Goal: Task Accomplishment & Management: Manage account settings

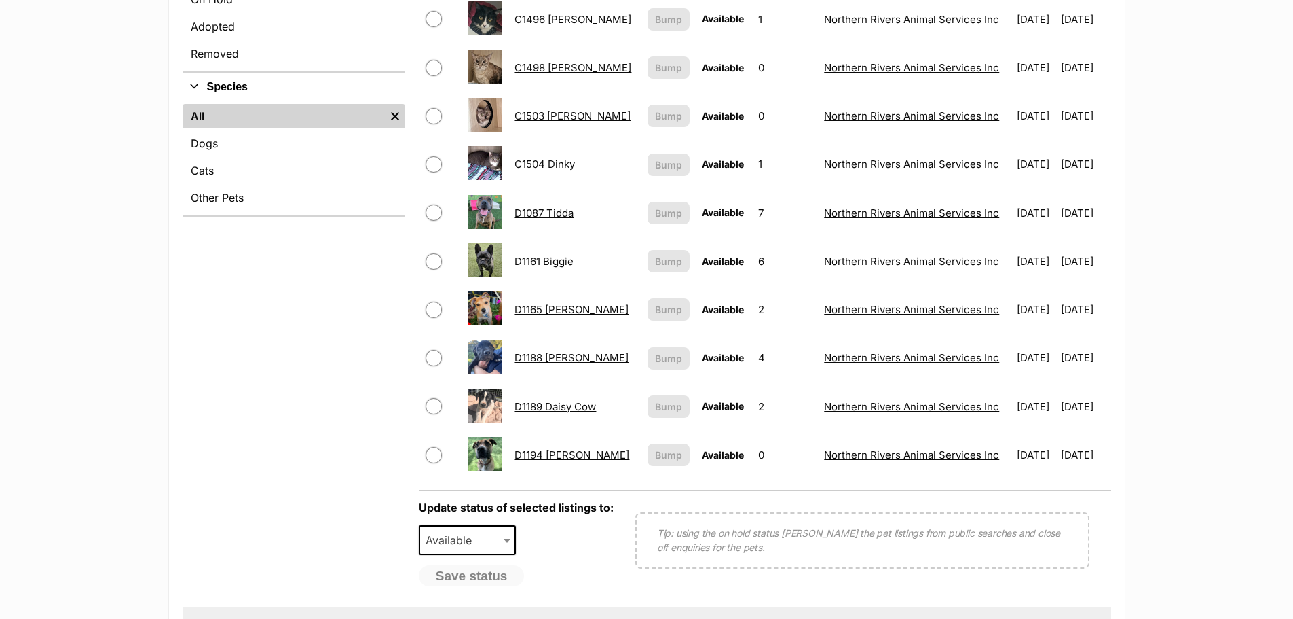
scroll to position [475, 0]
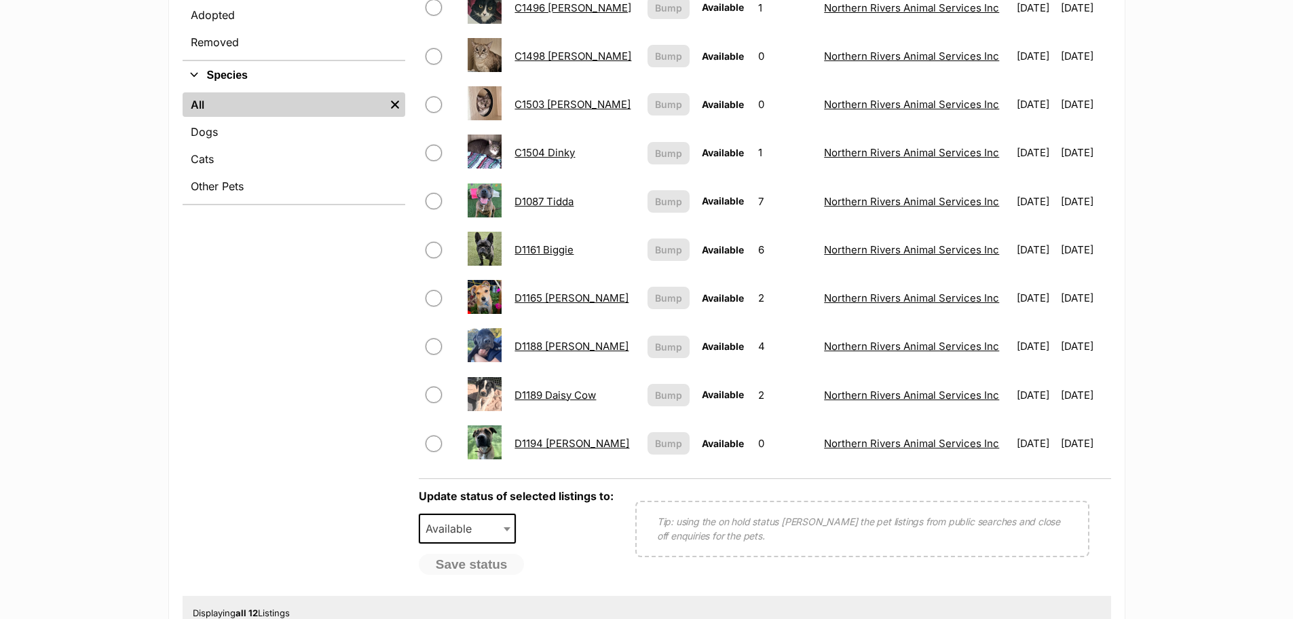
click at [553, 343] on link "D1188 Dixie" at bounding box center [572, 345] width 114 height 13
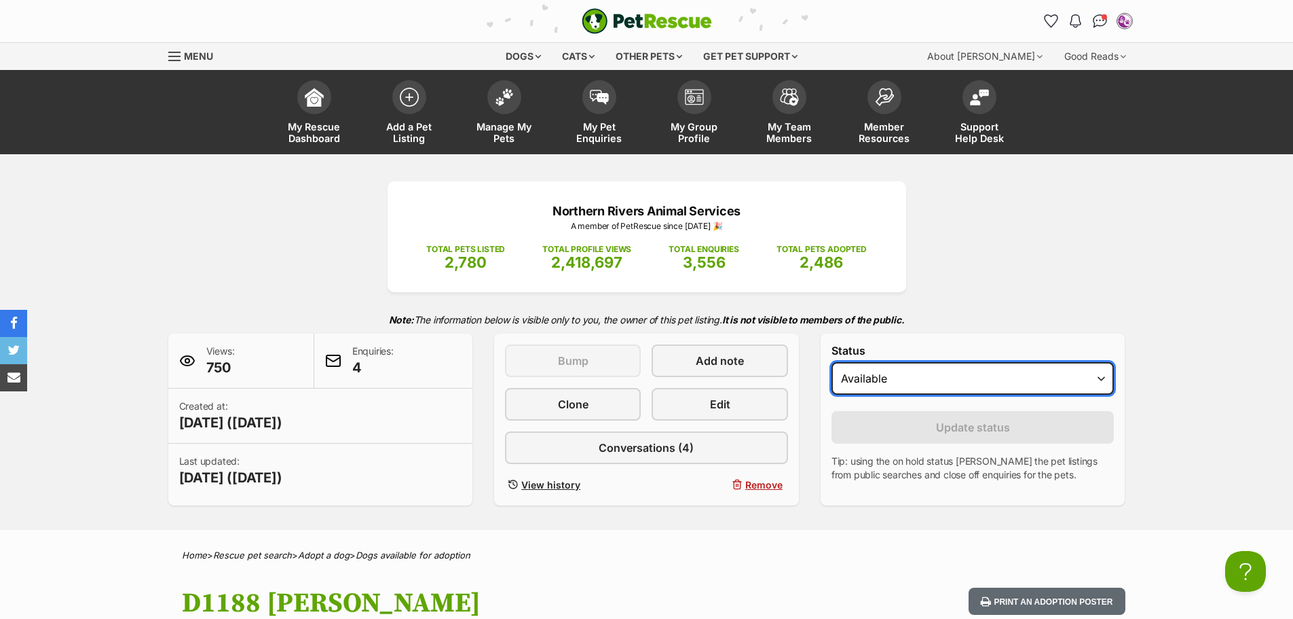
click at [1102, 378] on select "Draft - not available as listing has enquires Available On hold Adopted" at bounding box center [973, 378] width 283 height 33
select select "on_hold"
click at [832, 362] on select "Draft - not available as listing has enquires Available On hold Adopted" at bounding box center [973, 378] width 283 height 33
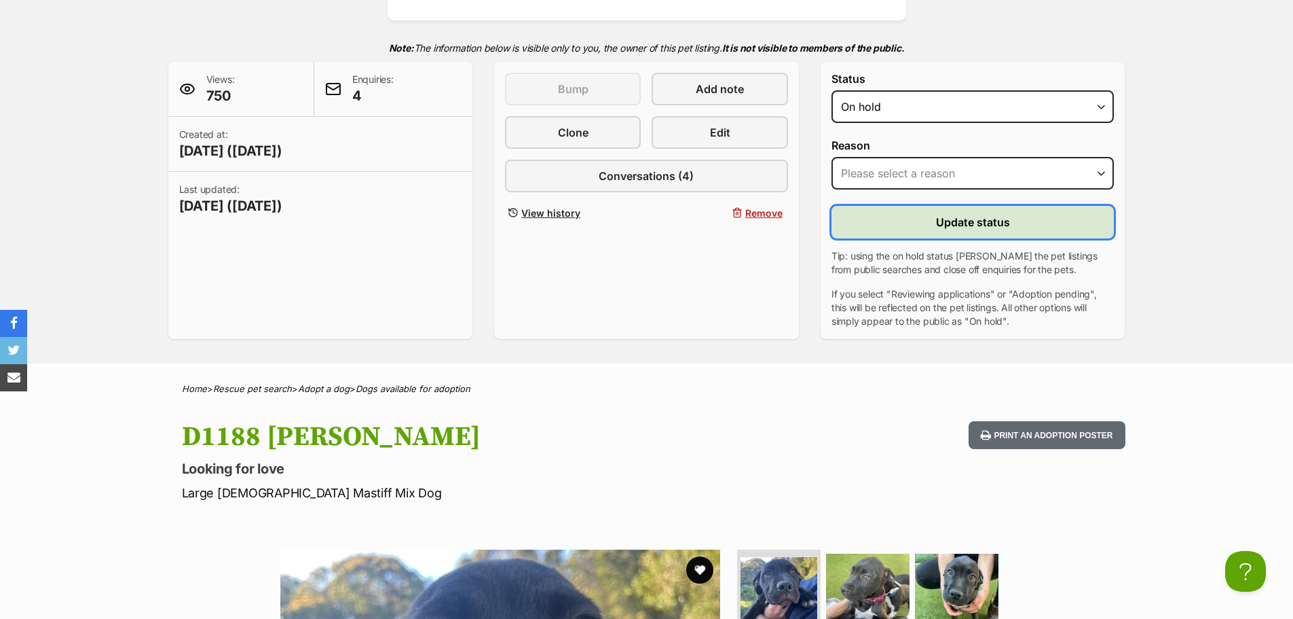
click at [923, 222] on button "Update status" at bounding box center [973, 222] width 283 height 33
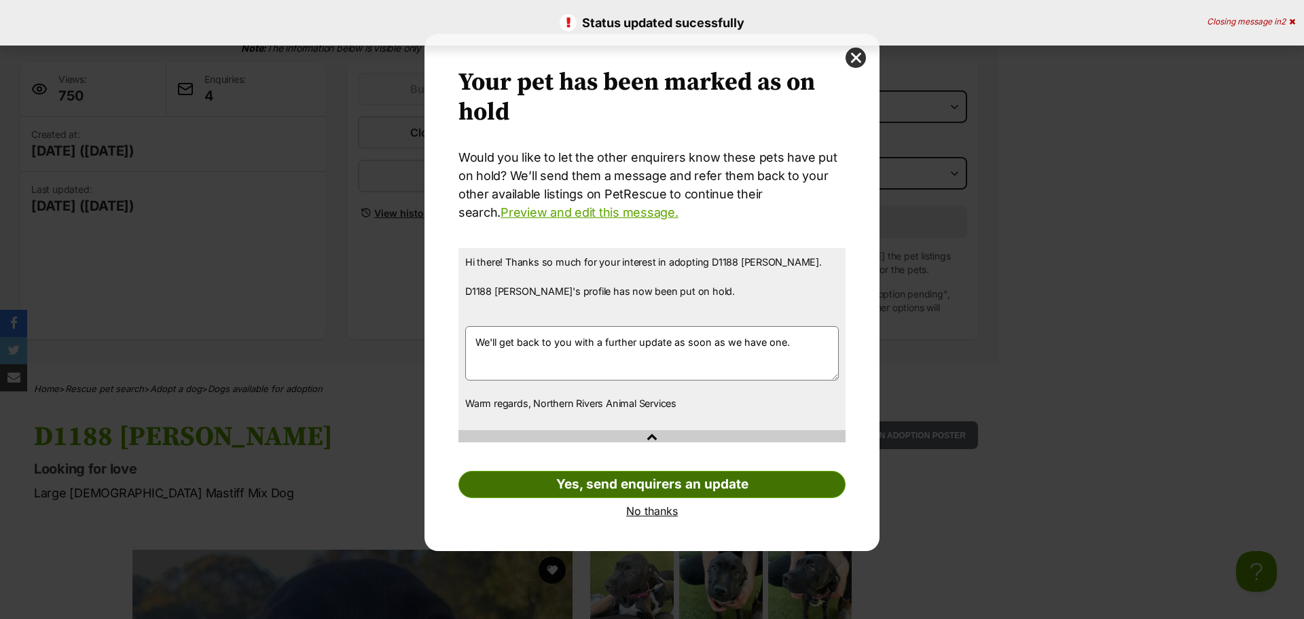
click at [644, 477] on link "Yes, send enquirers an update" at bounding box center [651, 484] width 387 height 27
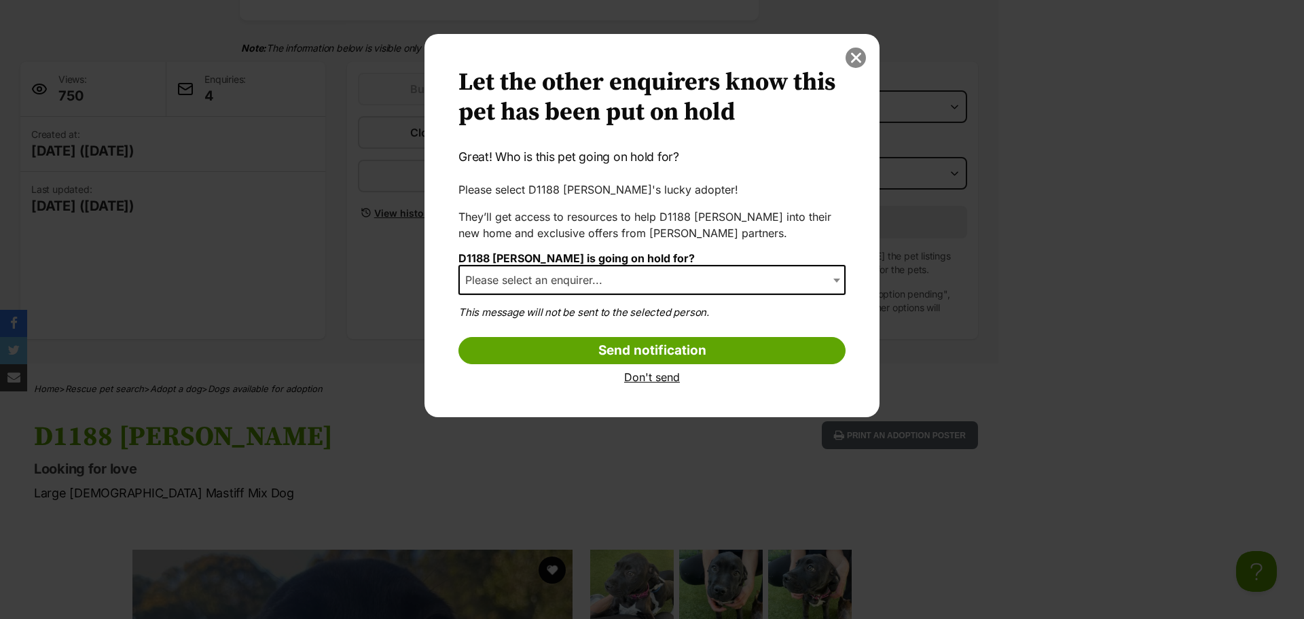
click at [854, 56] on button "close" at bounding box center [855, 58] width 20 height 20
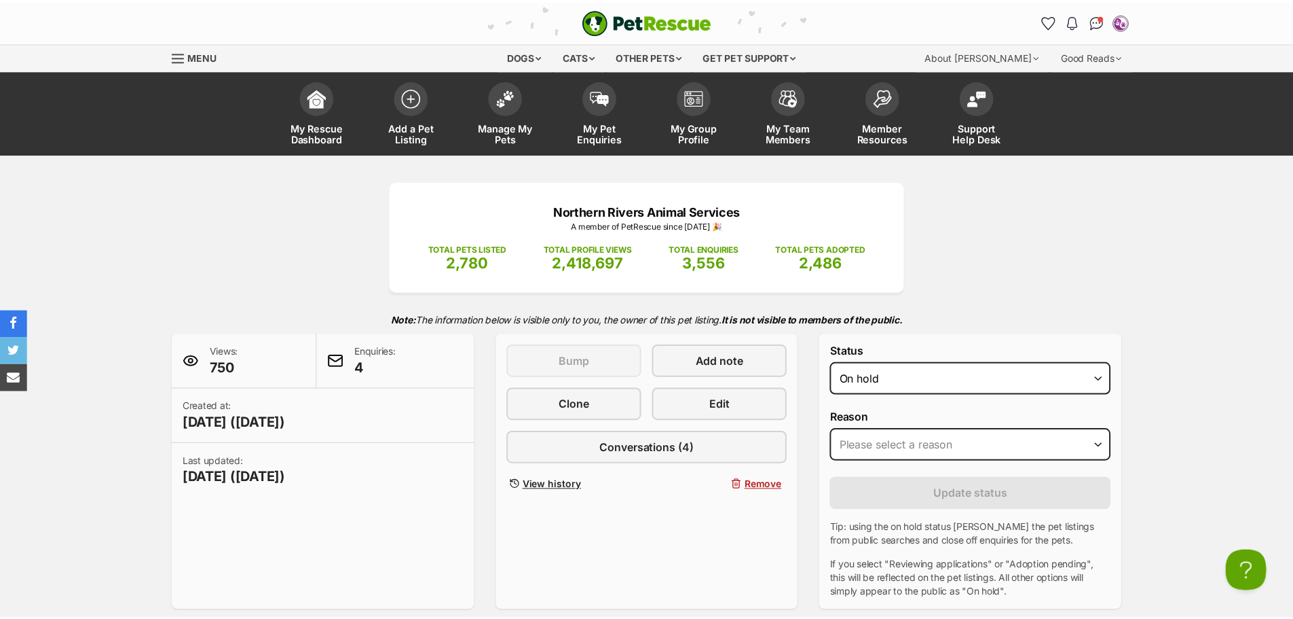
scroll to position [272, 0]
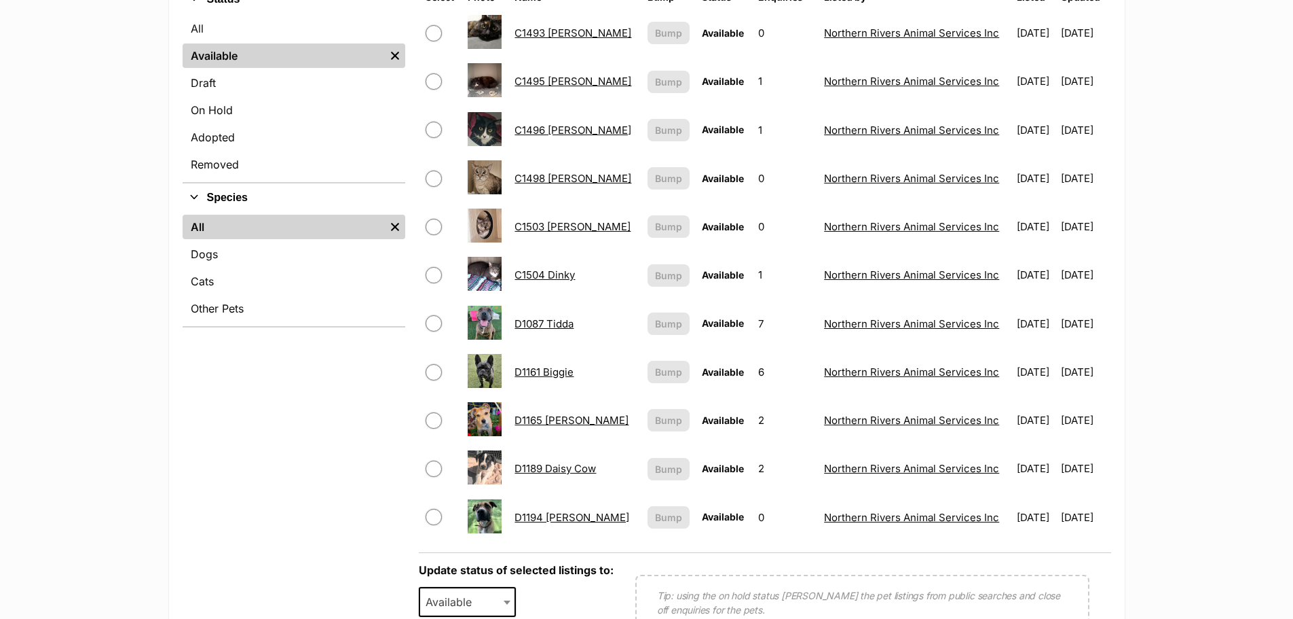
scroll to position [475, 0]
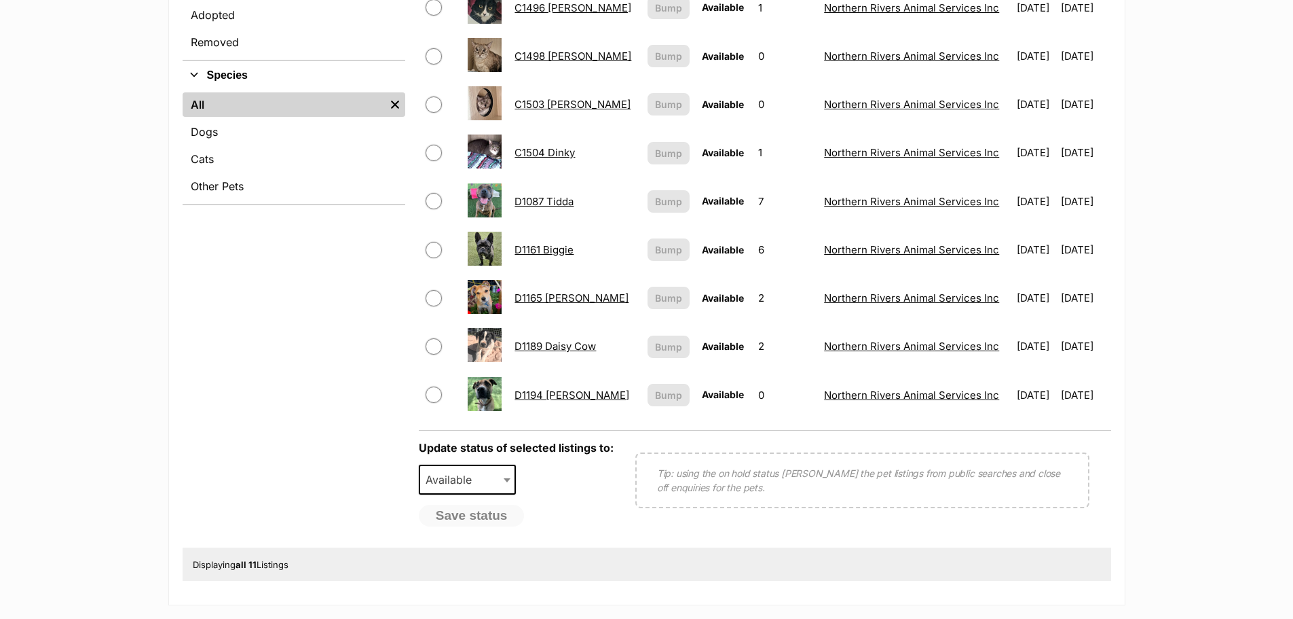
click at [566, 344] on link "D1189 Daisy Cow" at bounding box center [555, 345] width 81 height 13
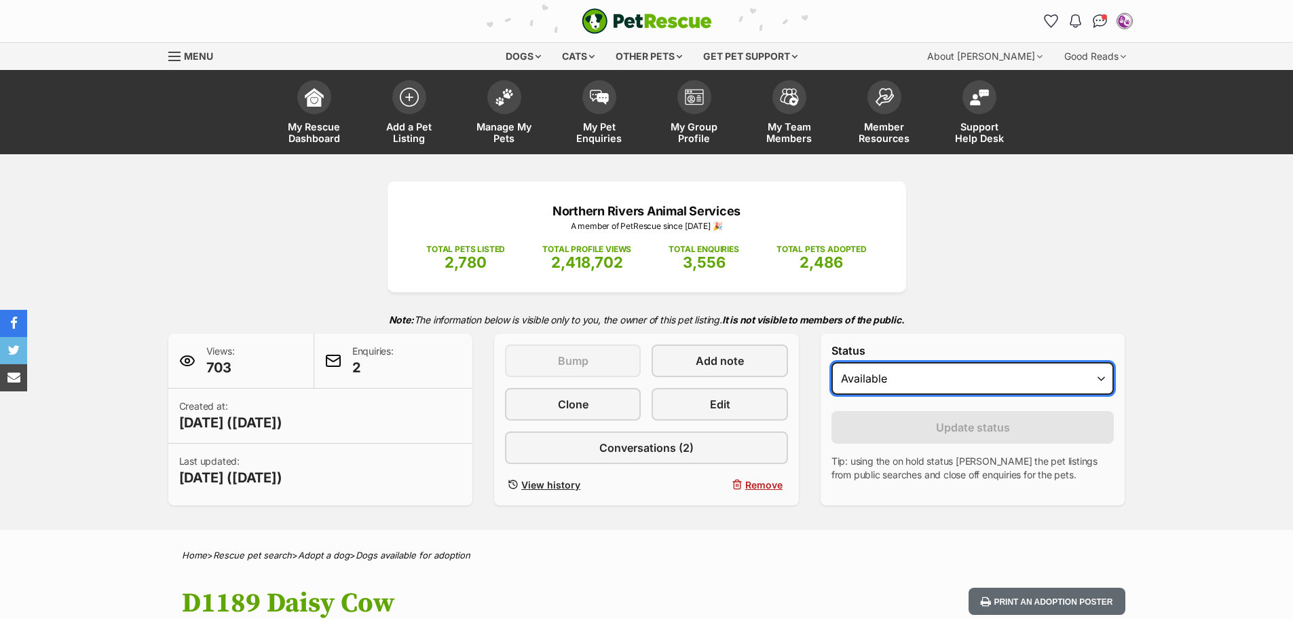
click at [1105, 383] on select "Draft - not available as listing has enquires Available On hold Adopted" at bounding box center [973, 378] width 283 height 33
select select "on_hold"
click at [832, 362] on select "Draft - not available as listing has enquires Available On hold Adopted" at bounding box center [973, 378] width 283 height 33
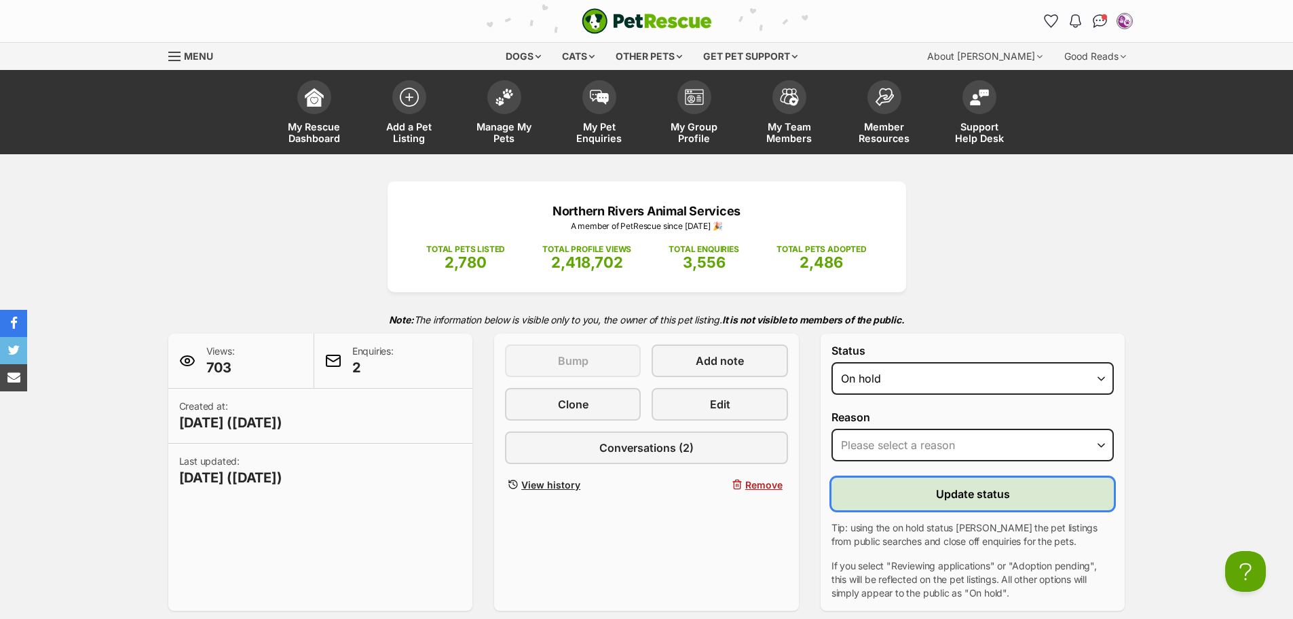
click at [973, 487] on span "Update status" at bounding box center [973, 493] width 74 height 16
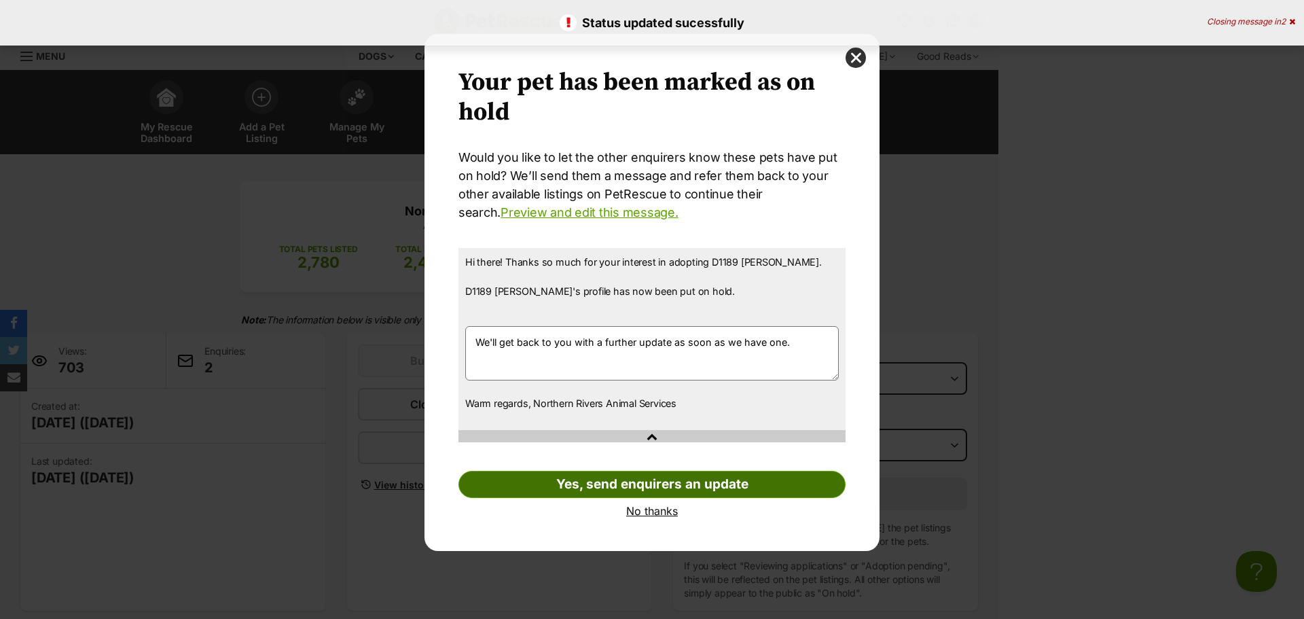
click at [706, 477] on link "Yes, send enquirers an update" at bounding box center [651, 484] width 387 height 27
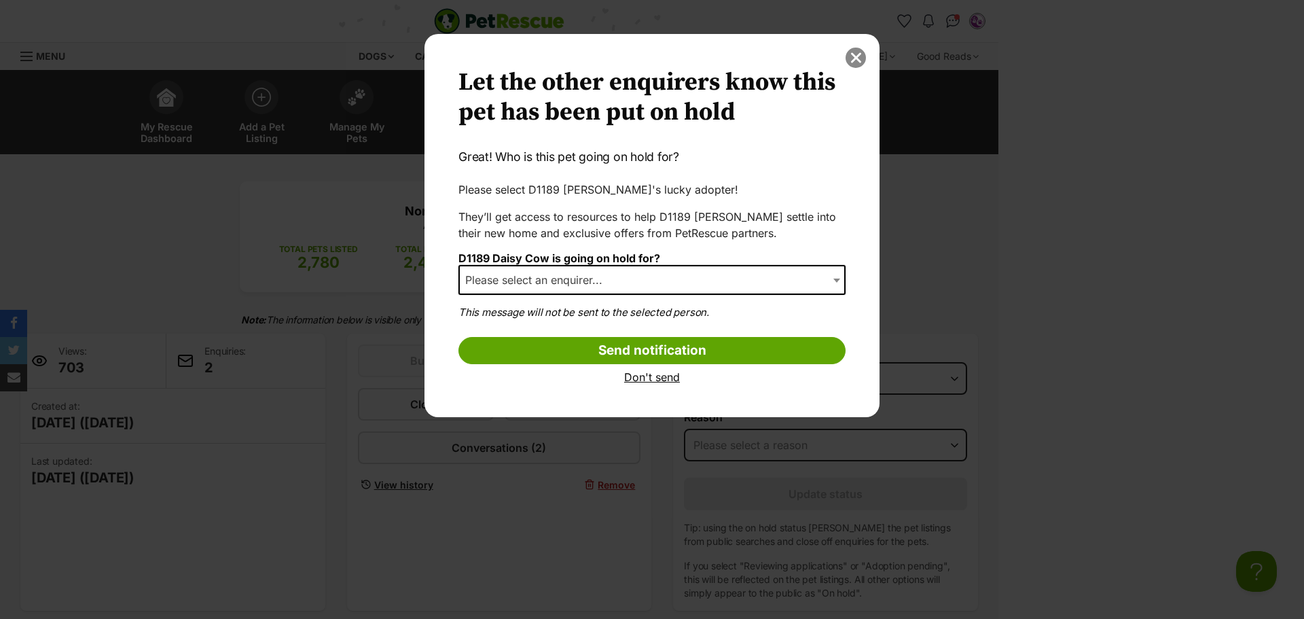
click at [851, 58] on button "close" at bounding box center [855, 58] width 20 height 20
